Goal: Download file/media

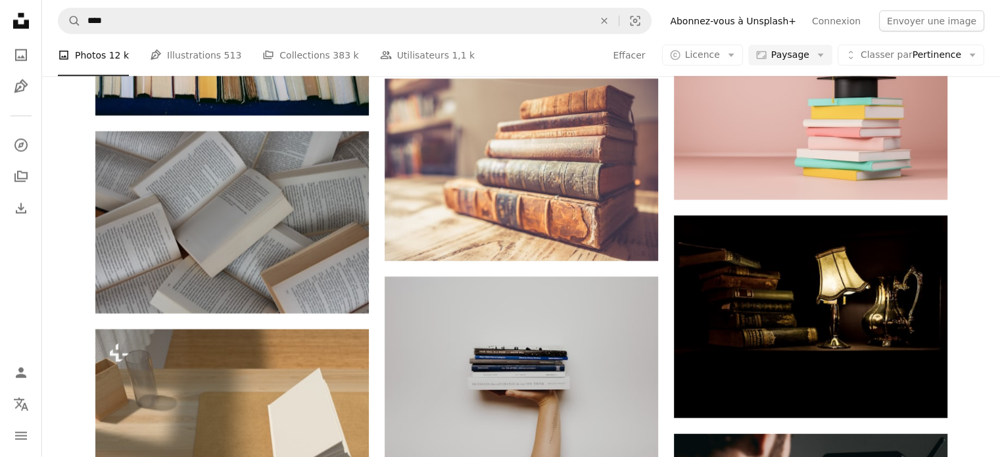
scroll to position [3130, 0]
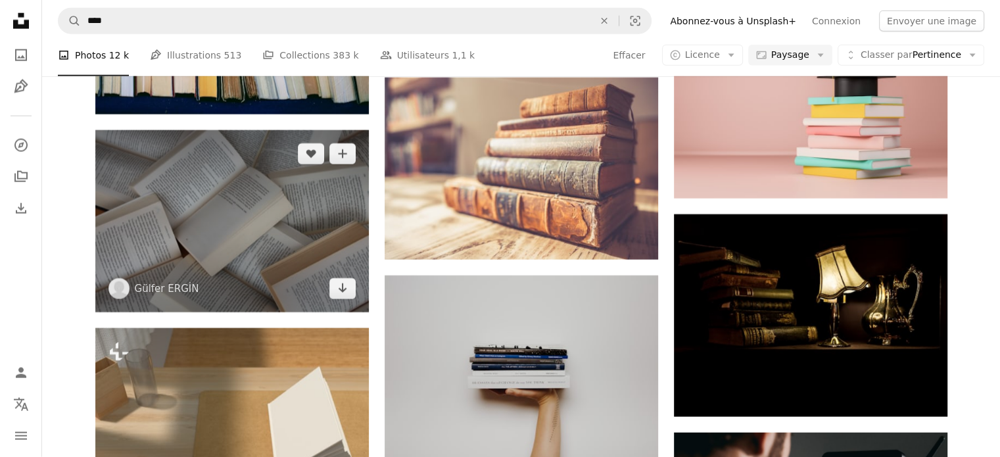
click at [267, 192] on img at bounding box center [231, 221] width 273 height 182
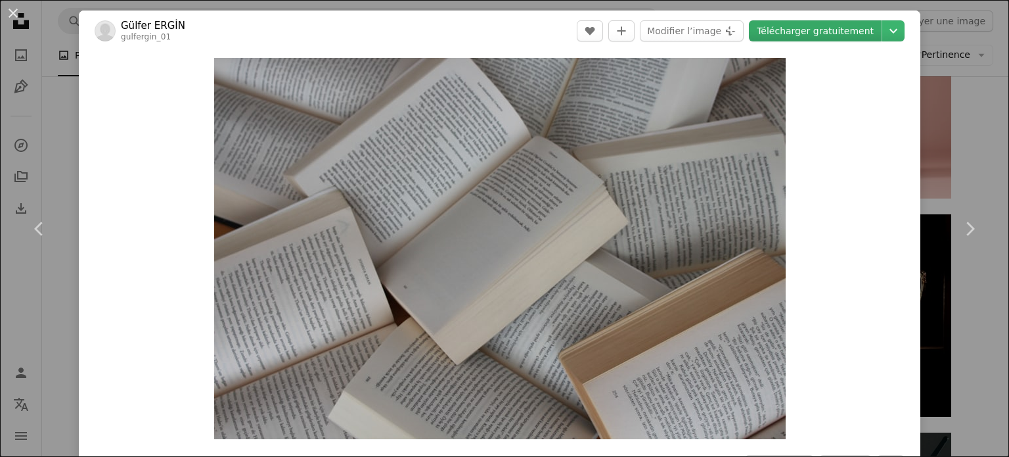
click at [796, 32] on link "Télécharger gratuitement" at bounding box center [815, 30] width 133 height 21
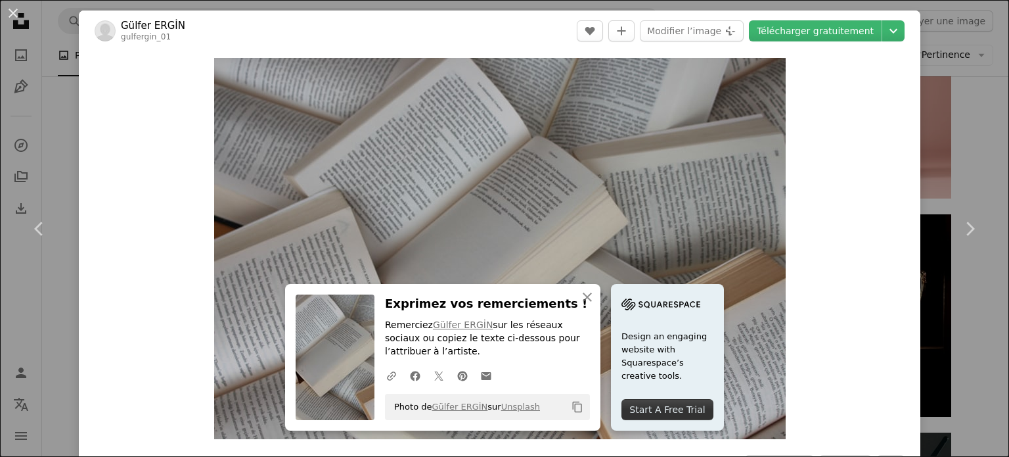
click at [850, 219] on div "Zoom in" at bounding box center [500, 248] width 842 height 394
click at [584, 294] on icon "An X shape" at bounding box center [588, 297] width 16 height 16
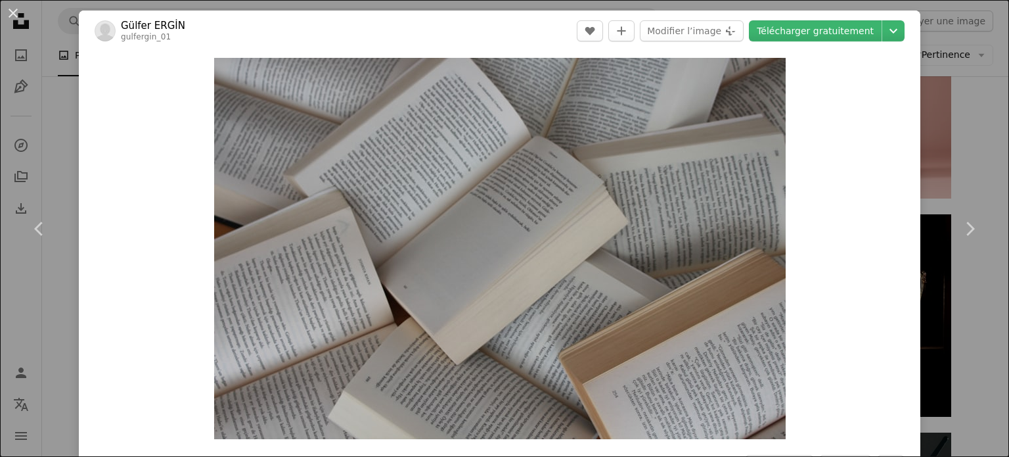
click at [974, 292] on div "An X shape Chevron left Chevron right Gülfer ERGİN gulfergin_01 A heart A plus …" at bounding box center [504, 228] width 1009 height 457
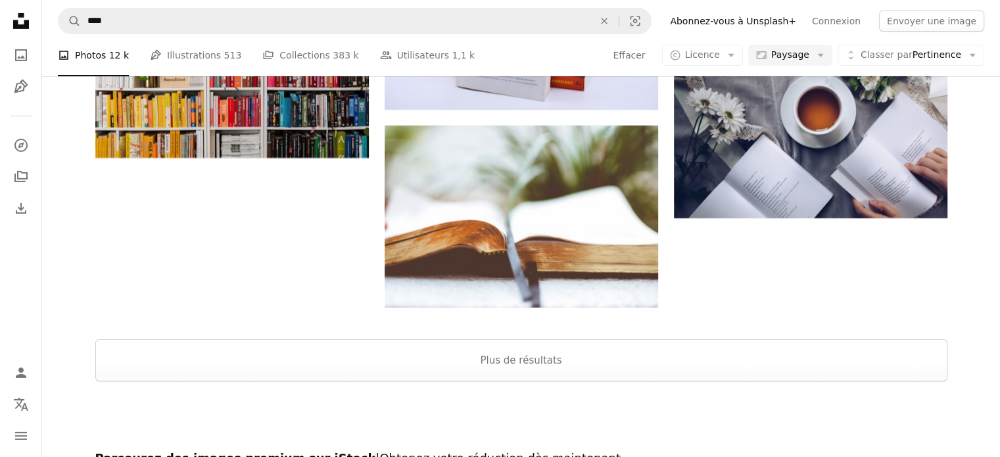
scroll to position [4513, 0]
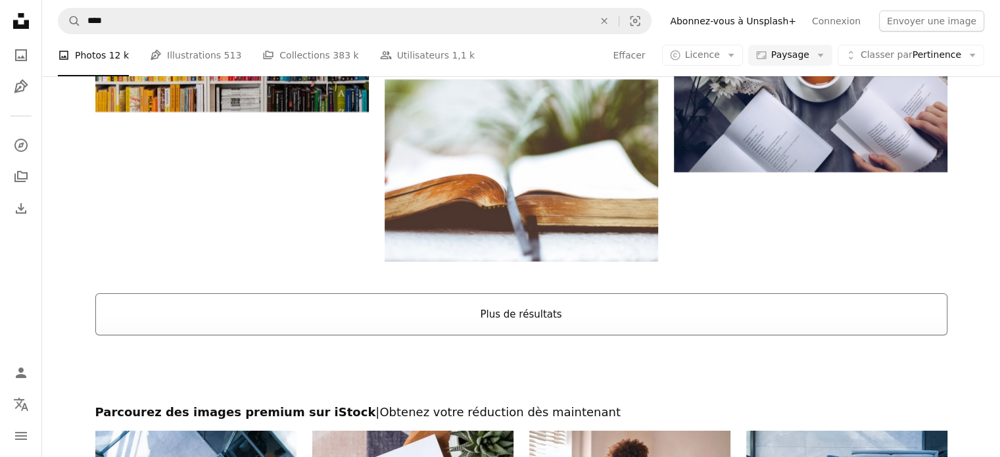
click at [563, 324] on button "Plus de résultats" at bounding box center [521, 314] width 852 height 42
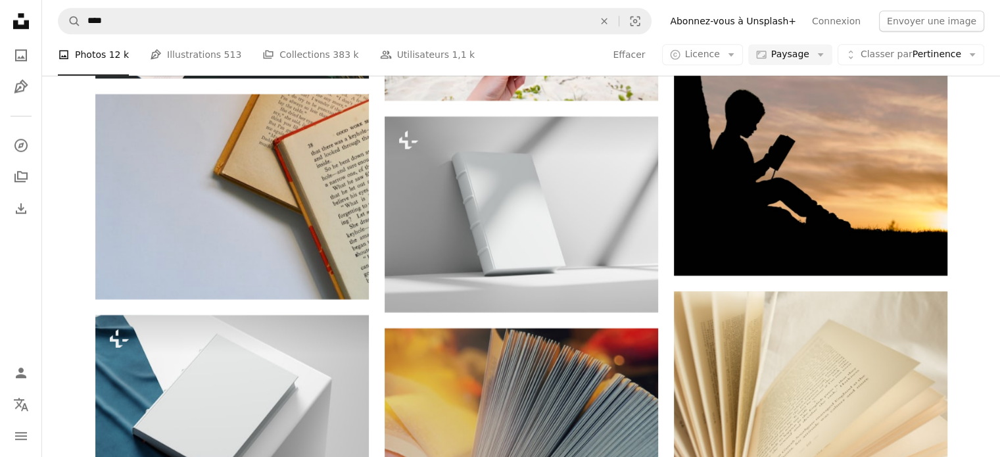
scroll to position [6372, 0]
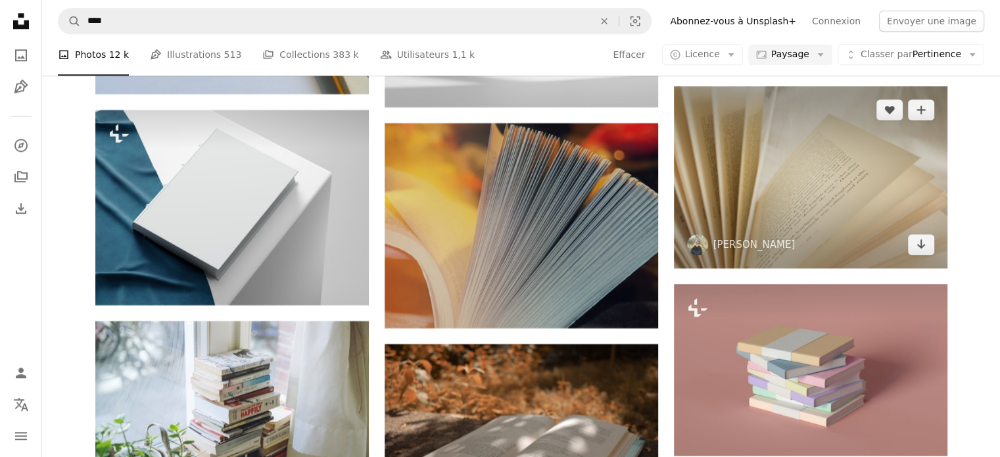
click at [900, 188] on img at bounding box center [810, 177] width 273 height 182
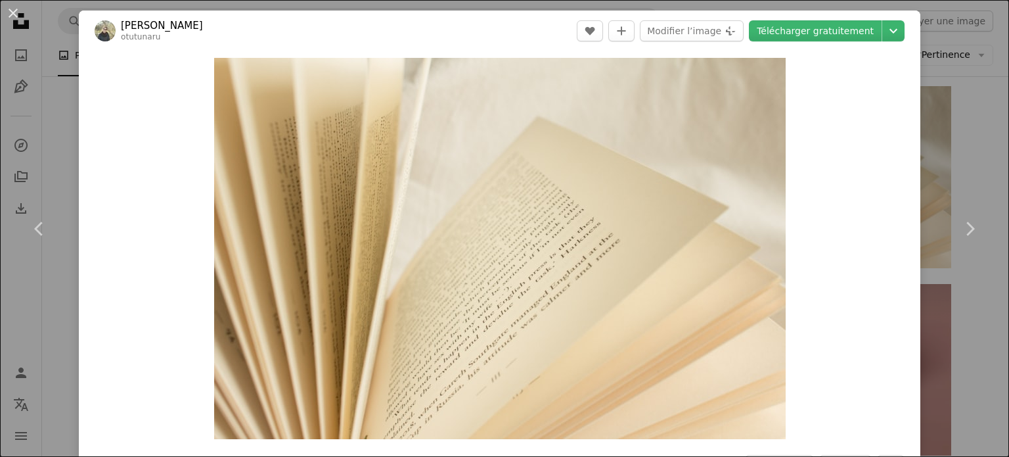
click at [974, 163] on div "An X shape Chevron left Chevron right [PERSON_NAME] otutunaru A heart A plus si…" at bounding box center [504, 228] width 1009 height 457
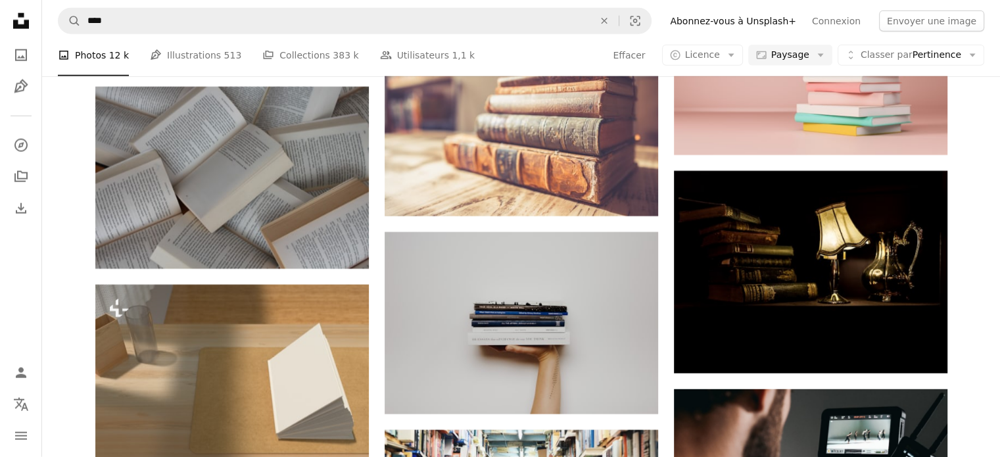
scroll to position [3108, 0]
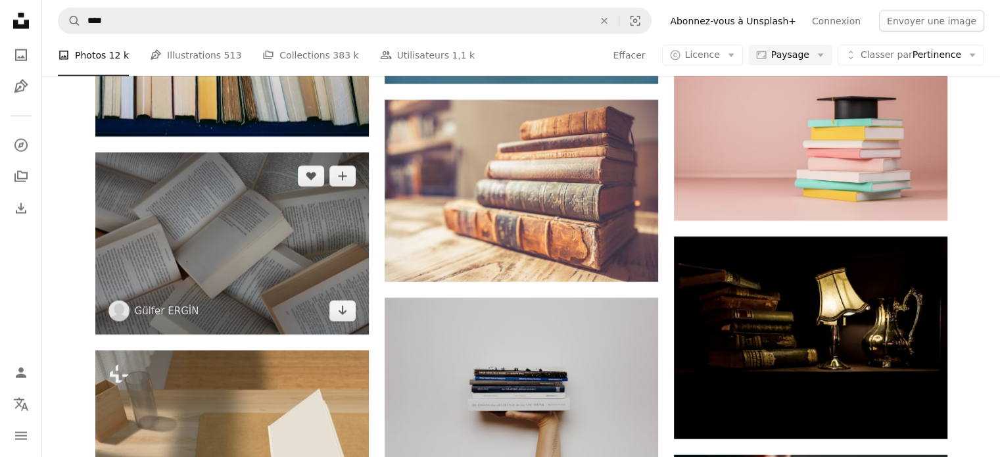
click at [199, 193] on img at bounding box center [231, 243] width 273 height 182
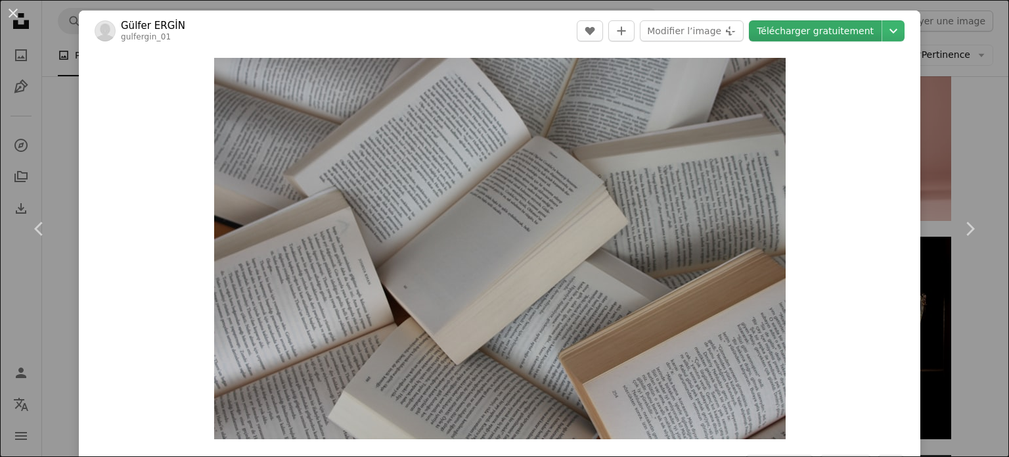
click at [800, 26] on link "Télécharger gratuitement" at bounding box center [815, 30] width 133 height 21
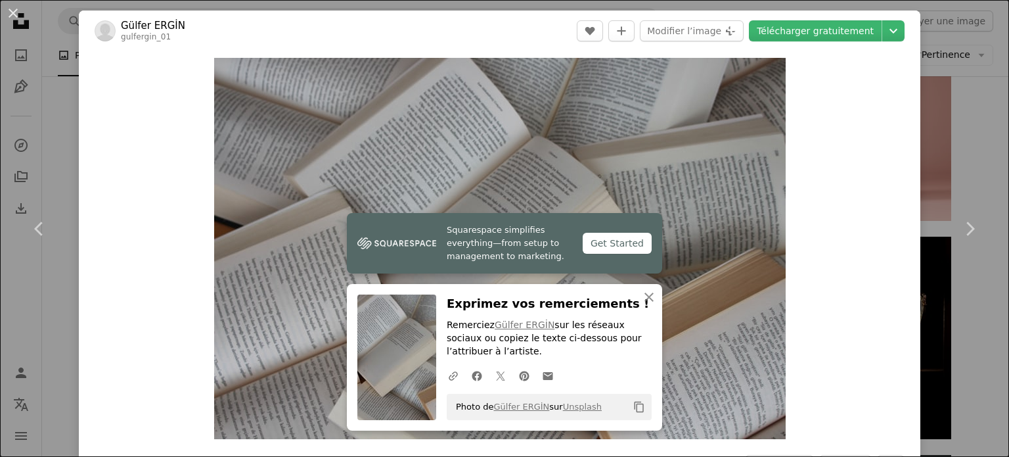
click at [978, 86] on div "An X shape Chevron left Chevron right Gülfer ERGİN gulfergin_01 A heart A plus …" at bounding box center [504, 228] width 1009 height 457
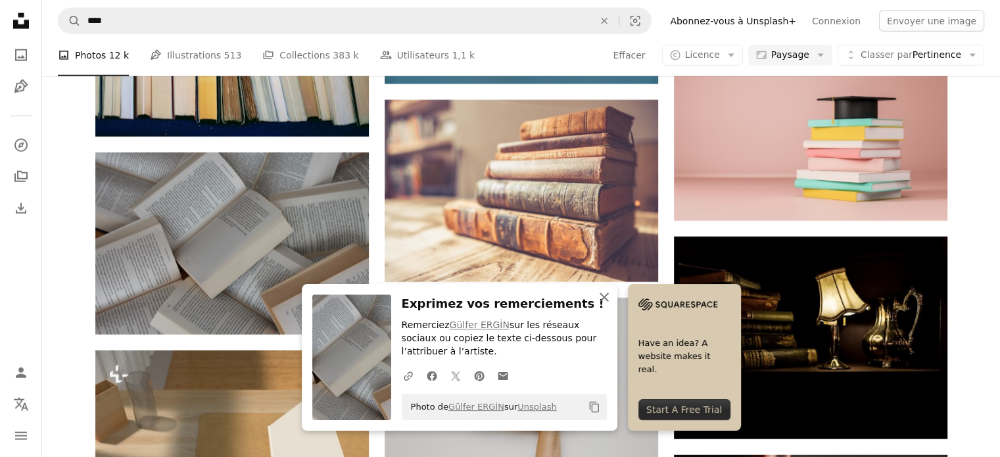
click at [602, 302] on icon "An X shape" at bounding box center [604, 297] width 16 height 16
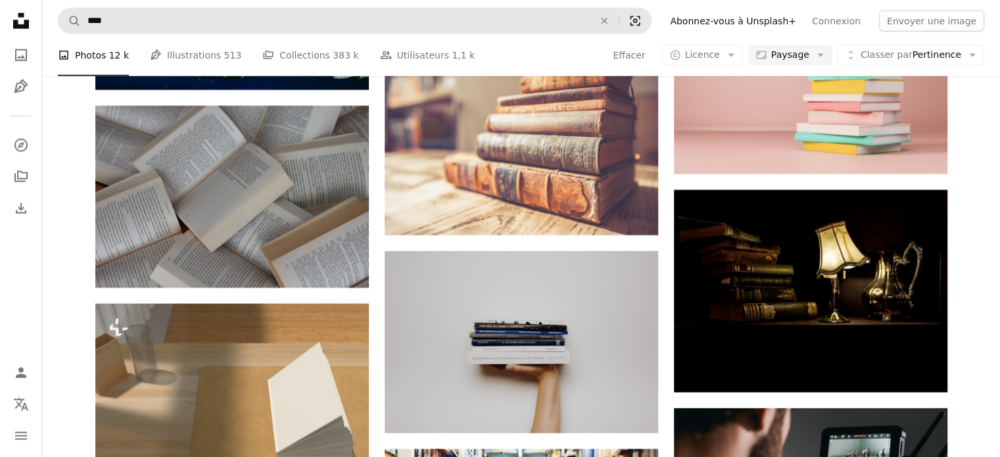
scroll to position [3173, 0]
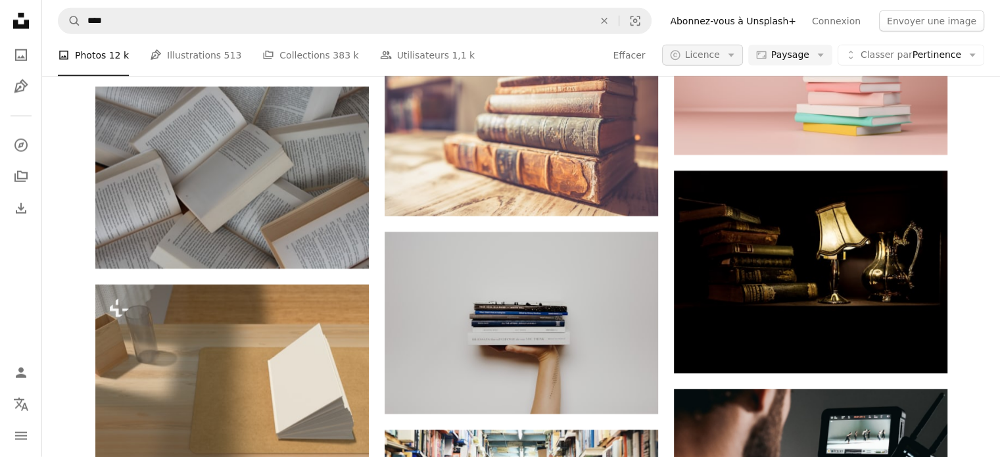
click at [737, 53] on icon "Arrow down" at bounding box center [731, 55] width 12 height 12
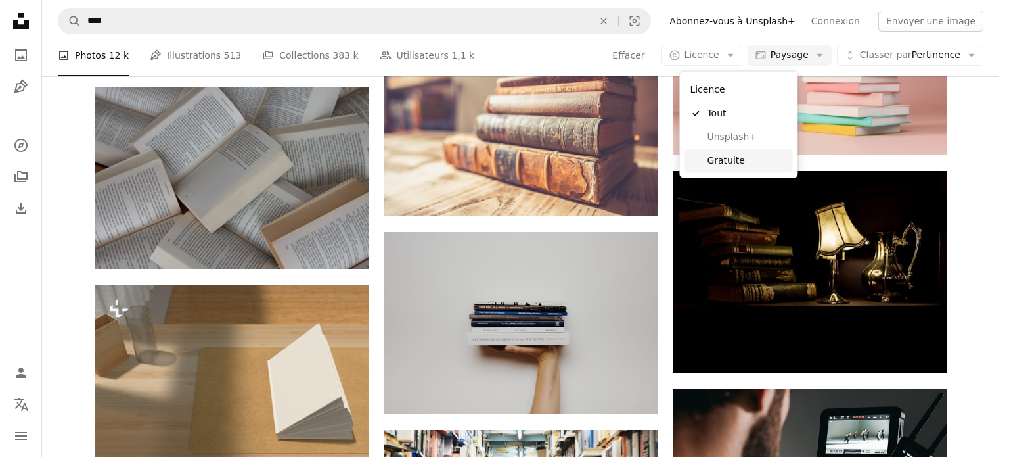
click at [732, 154] on span "Gratuite" at bounding box center [747, 160] width 80 height 13
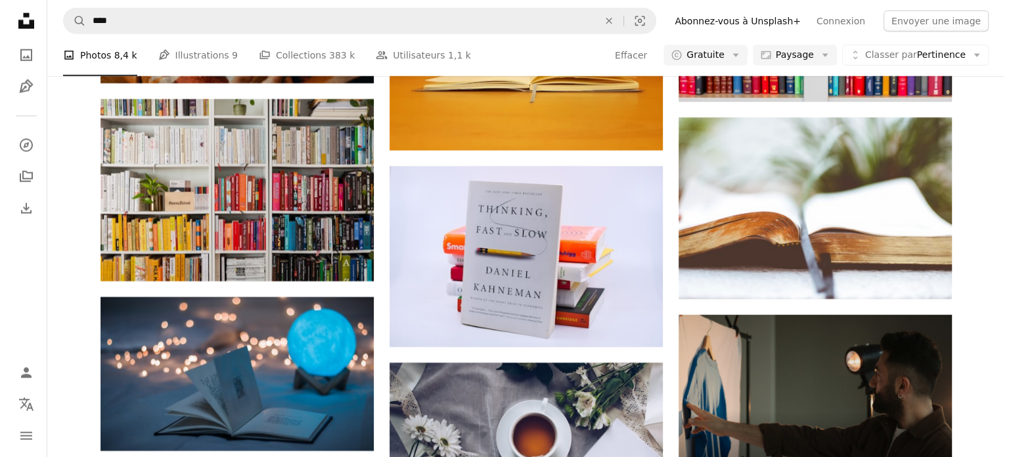
scroll to position [2366, 0]
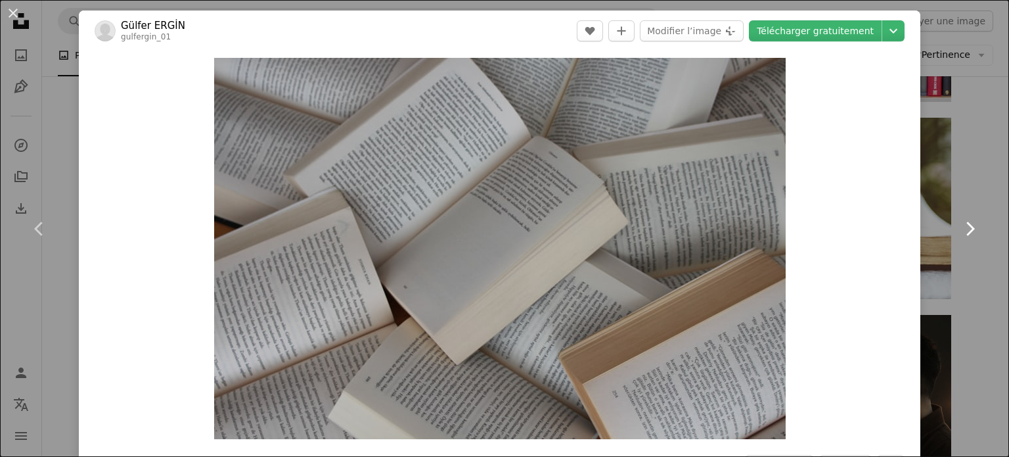
click at [980, 172] on link "Chevron right" at bounding box center [970, 229] width 79 height 126
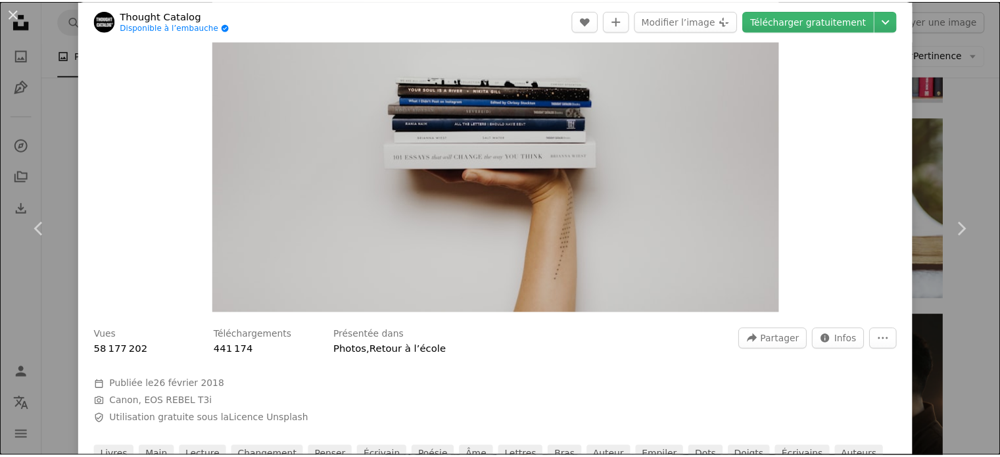
scroll to position [197, 0]
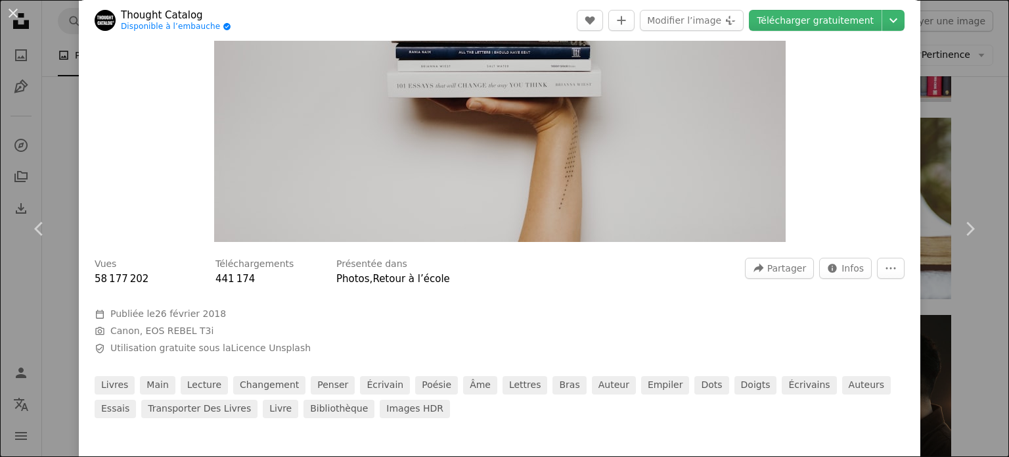
click at [982, 140] on div "An X shape Chevron left Chevron right [PERSON_NAME] Disponible à l’embauche A c…" at bounding box center [504, 228] width 1009 height 457
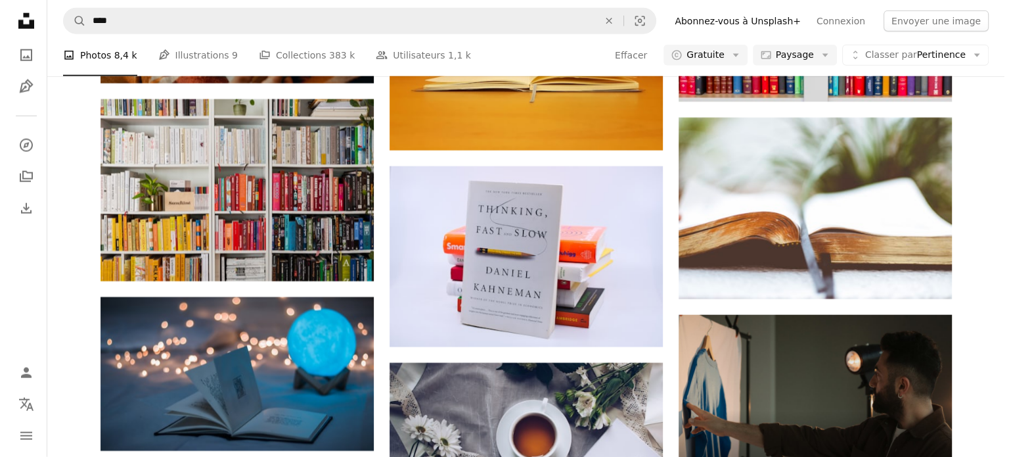
scroll to position [3417, 0]
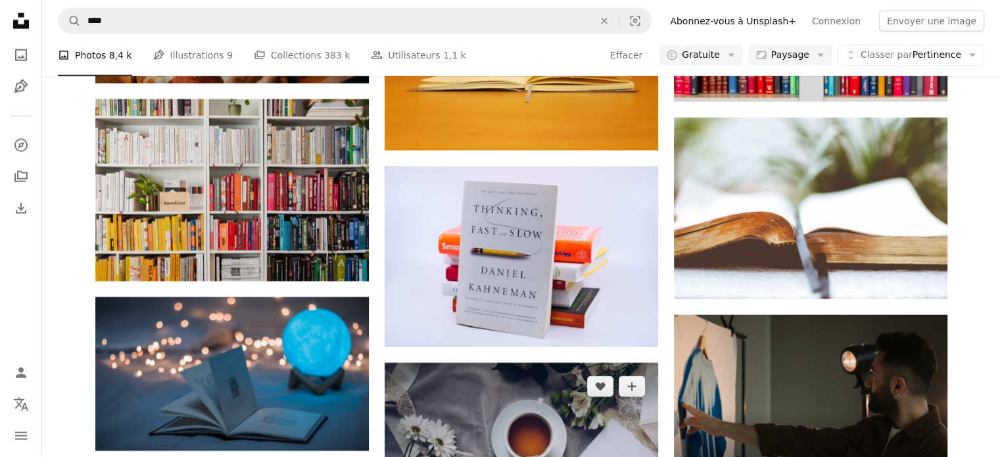
click at [563, 363] on img at bounding box center [520, 454] width 273 height 182
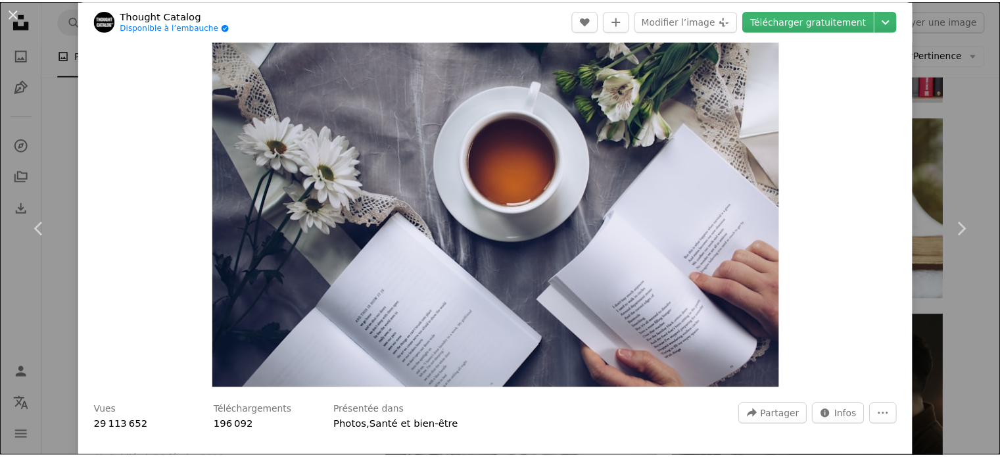
scroll to position [66, 0]
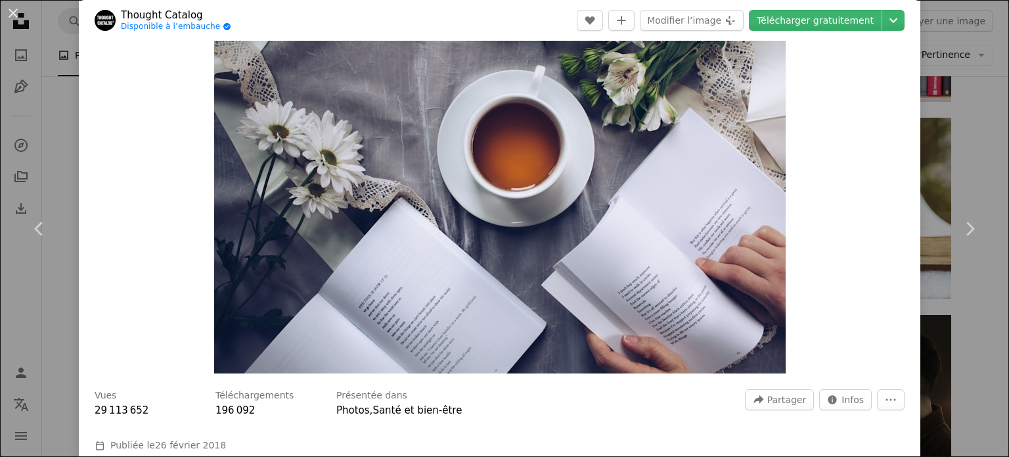
click at [962, 153] on div "An X shape Chevron left Chevron right [PERSON_NAME] Disponible à l’embauche A c…" at bounding box center [504, 228] width 1009 height 457
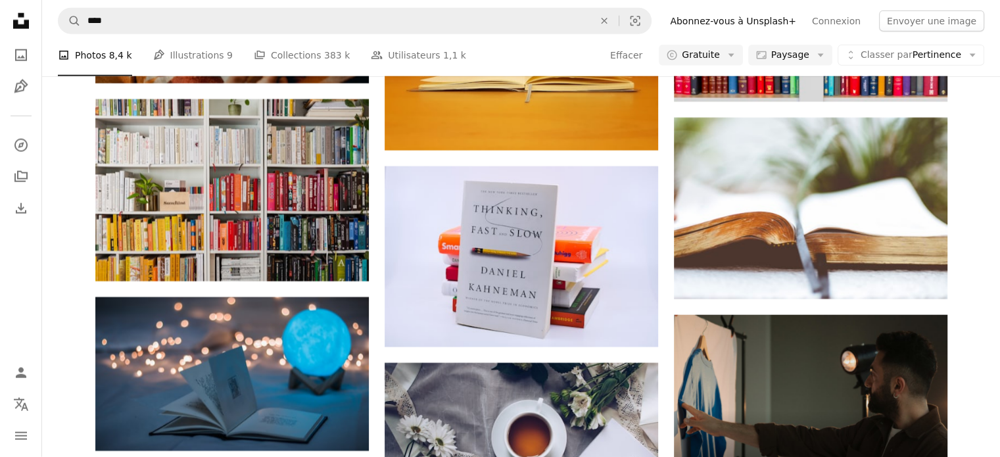
scroll to position [4469, 0]
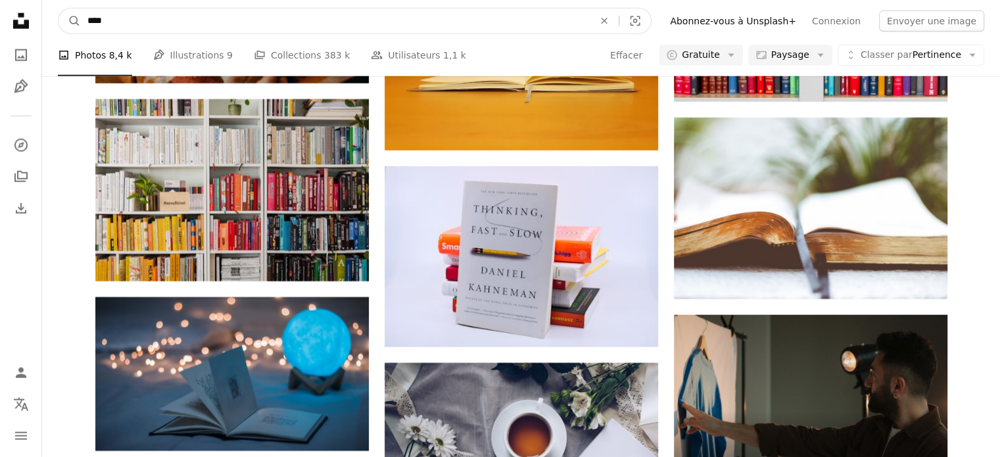
click at [226, 18] on input "****" at bounding box center [335, 21] width 509 height 25
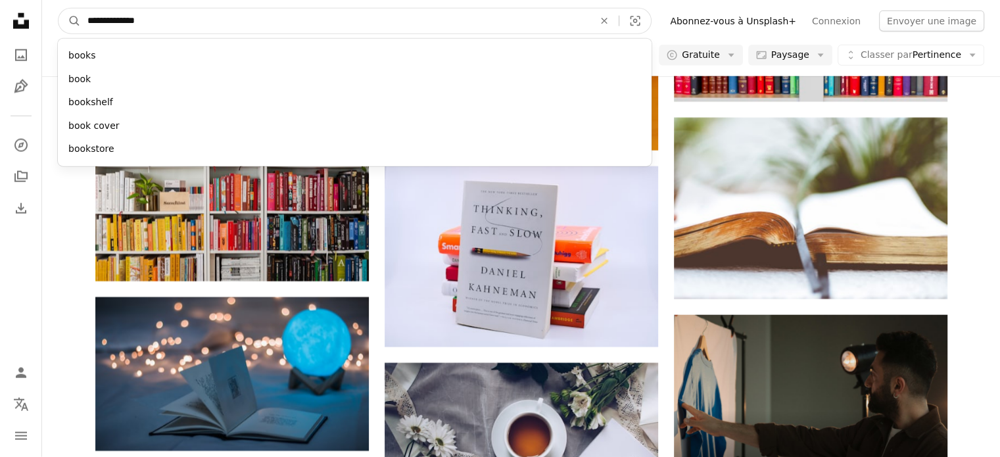
type input "**********"
click button "A magnifying glass" at bounding box center [69, 21] width 22 height 25
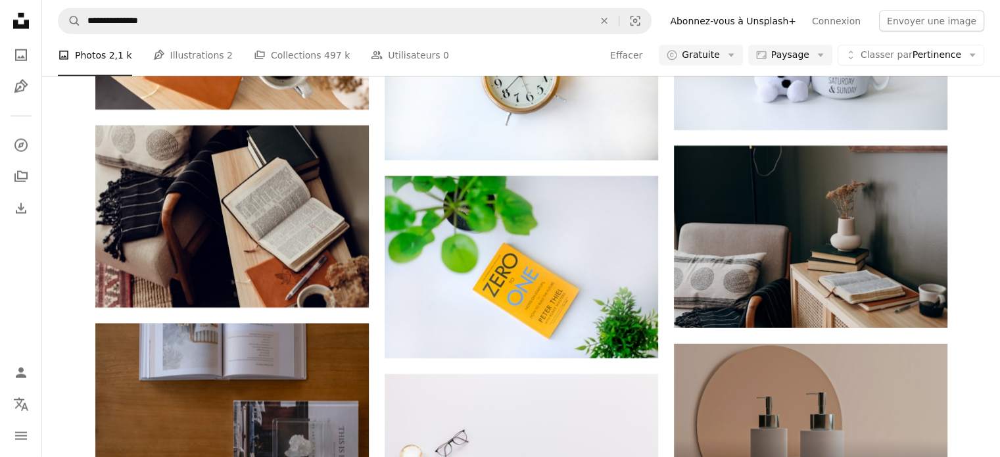
scroll to position [5849, 0]
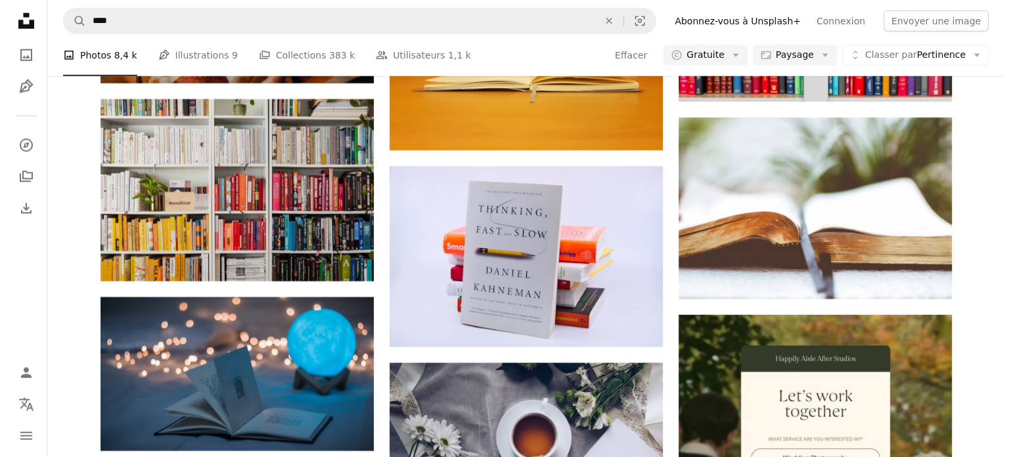
scroll to position [4666, 0]
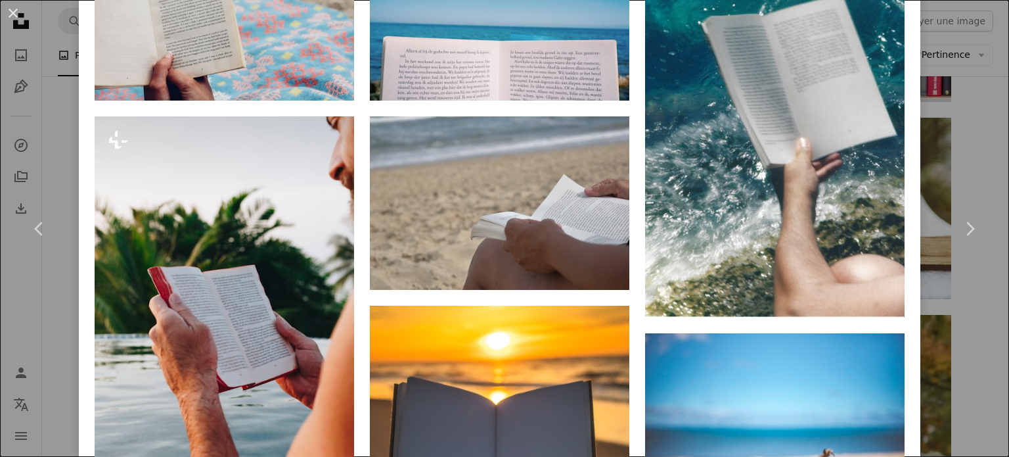
scroll to position [986, 0]
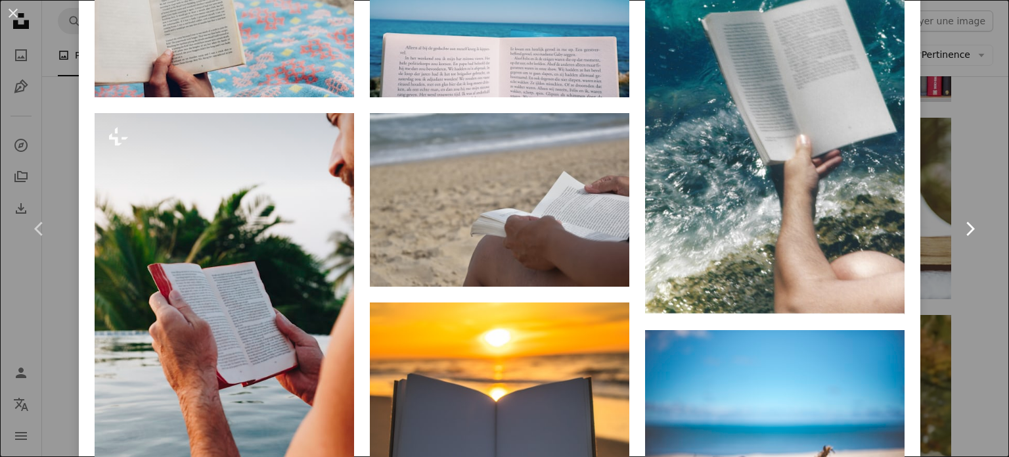
click at [974, 260] on link "Chevron right" at bounding box center [970, 229] width 79 height 126
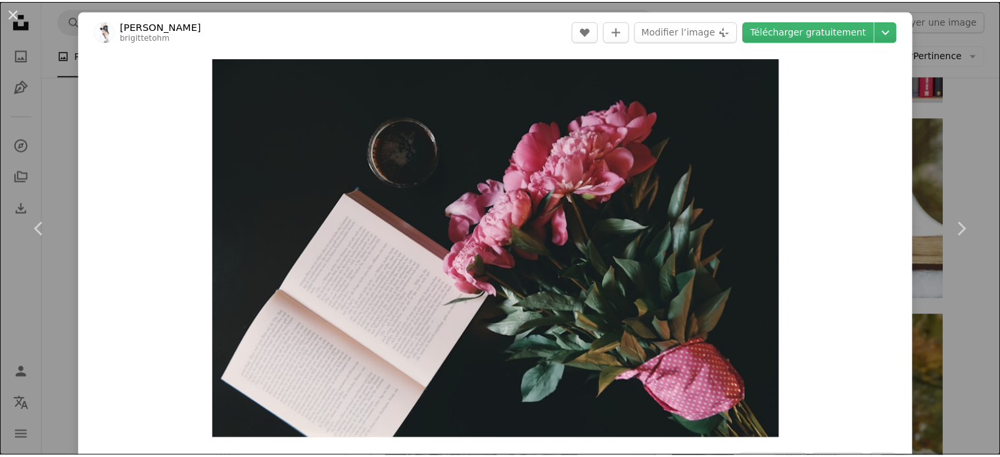
scroll to position [66, 0]
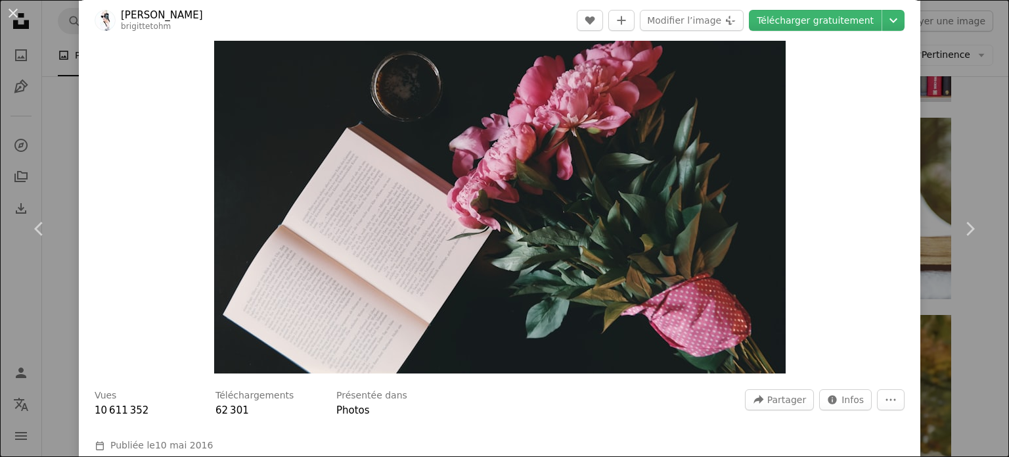
click at [976, 120] on div "An X shape Chevron left Chevron right [PERSON_NAME] brigittetohm A heart A plus…" at bounding box center [504, 228] width 1009 height 457
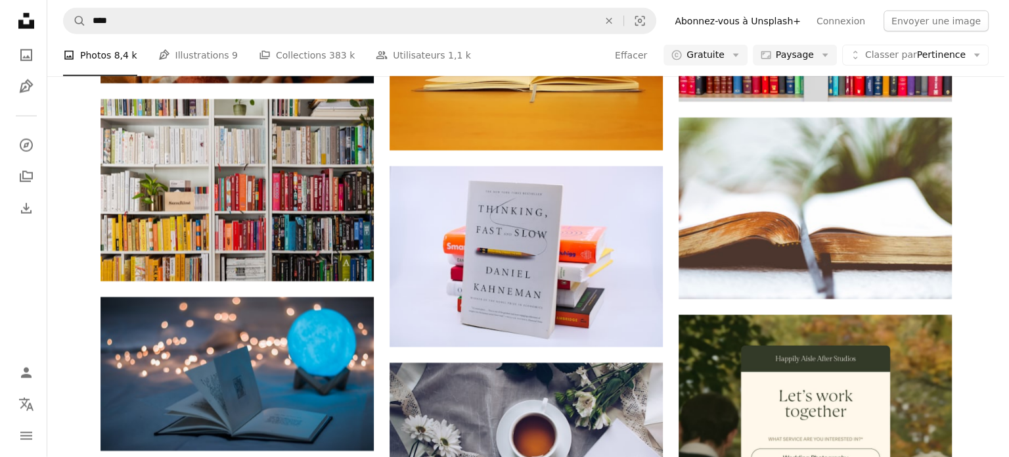
scroll to position [4995, 0]
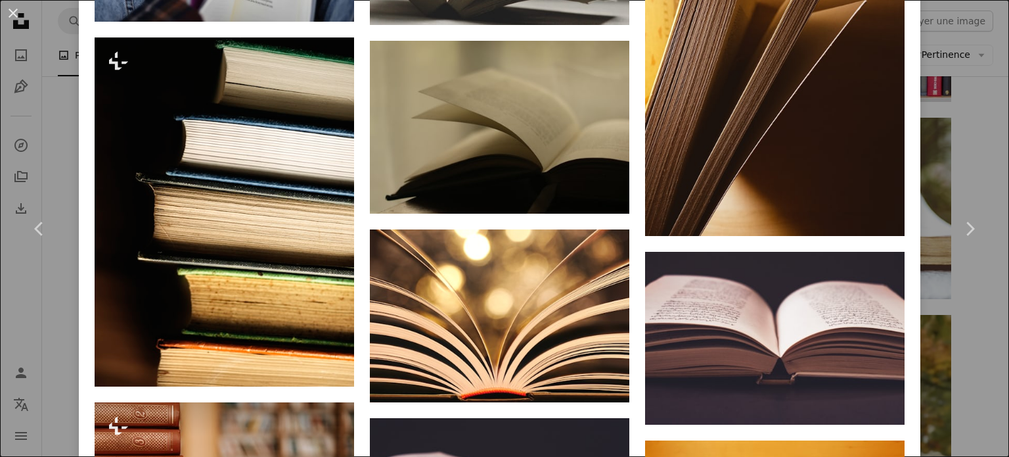
scroll to position [4469, 0]
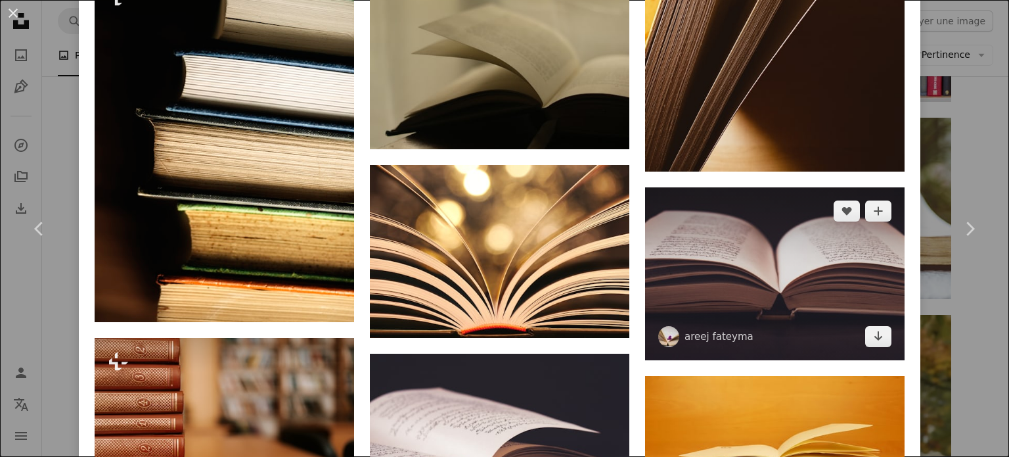
click at [710, 199] on img at bounding box center [775, 273] width 260 height 173
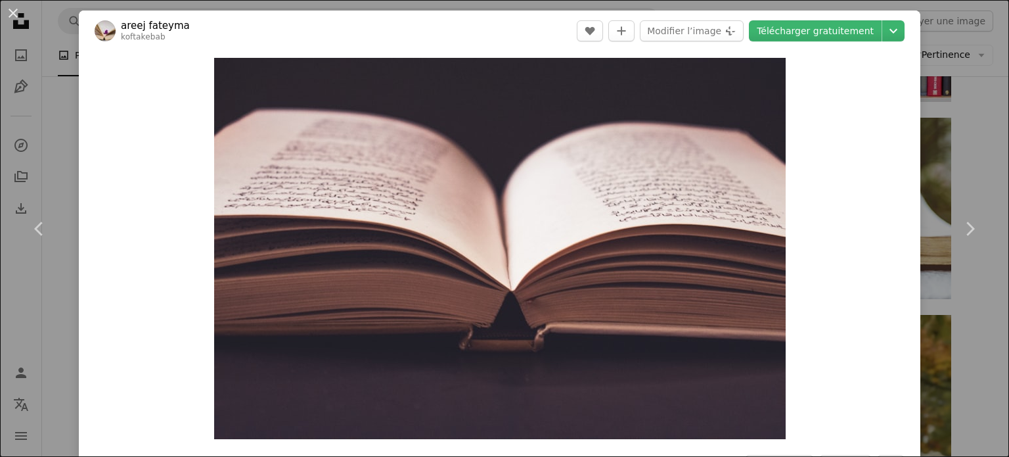
click at [973, 151] on div "An X shape Chevron left Chevron right areej fateyma koftakebab A heart A plus s…" at bounding box center [504, 228] width 1009 height 457
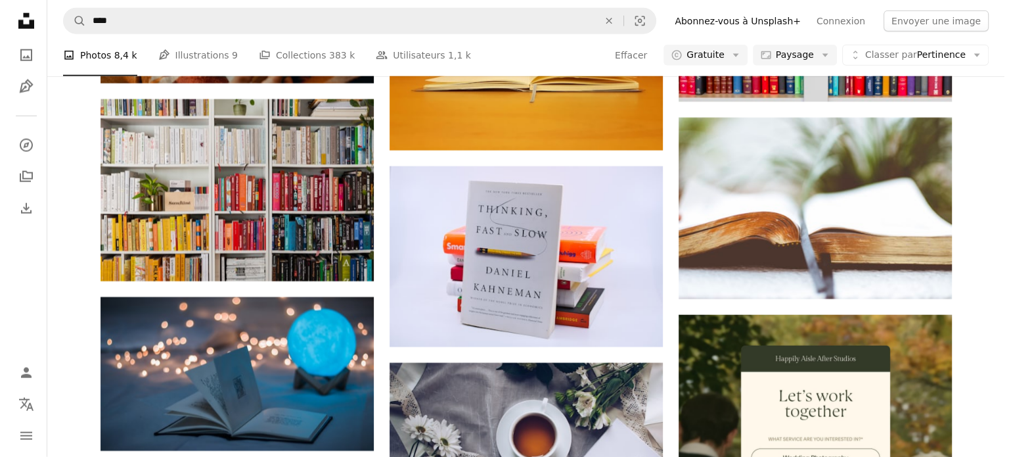
scroll to position [6572, 0]
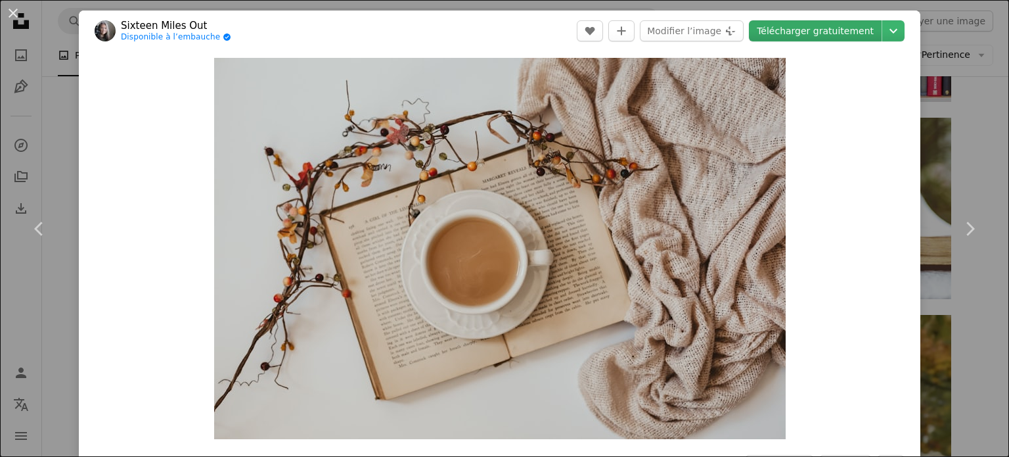
click at [843, 30] on link "Télécharger gratuitement" at bounding box center [815, 30] width 133 height 21
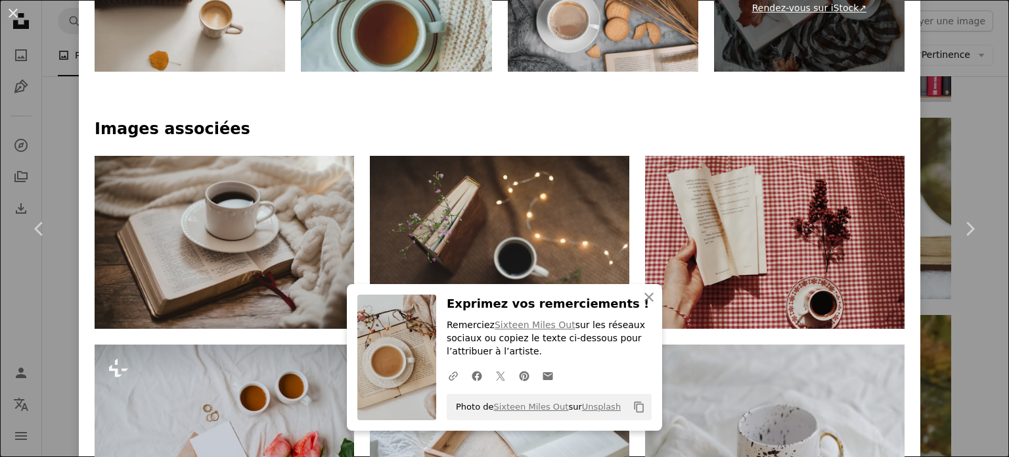
scroll to position [723, 0]
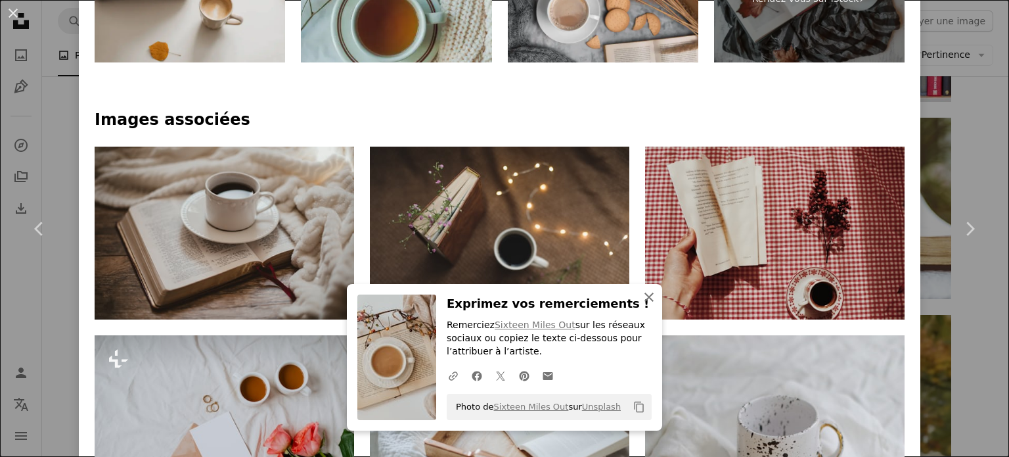
click at [647, 294] on icon "button" at bounding box center [649, 296] width 9 height 9
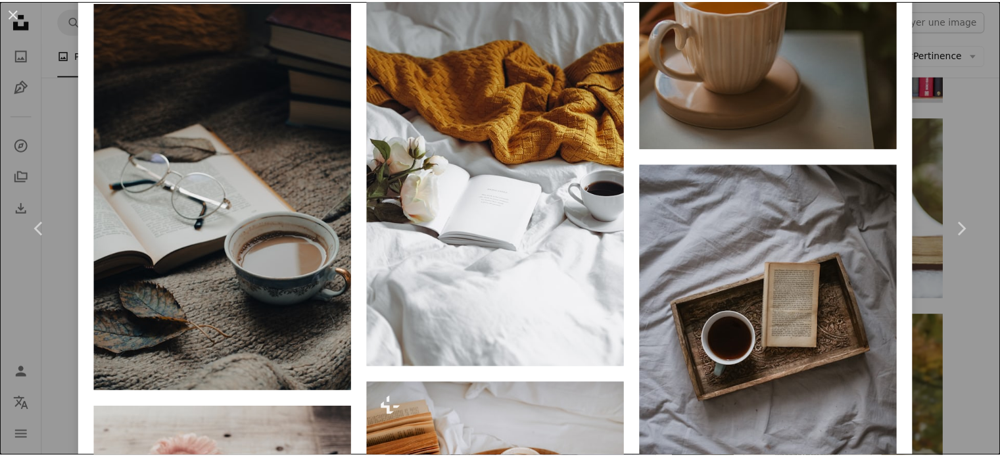
scroll to position [2694, 0]
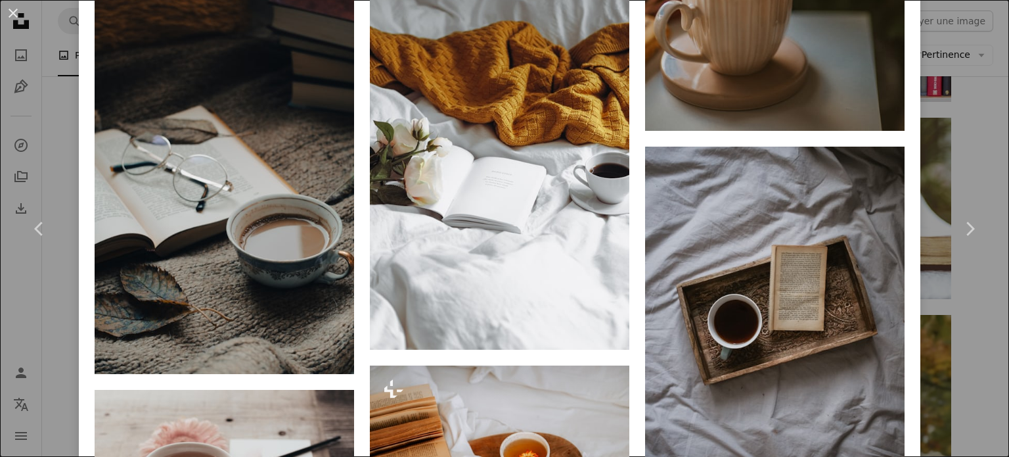
click at [949, 299] on div "An X shape Chevron left Chevron right Sixteen Miles Out Disponible à l’embauche…" at bounding box center [504, 228] width 1009 height 457
